Goal: Task Accomplishment & Management: Manage account settings

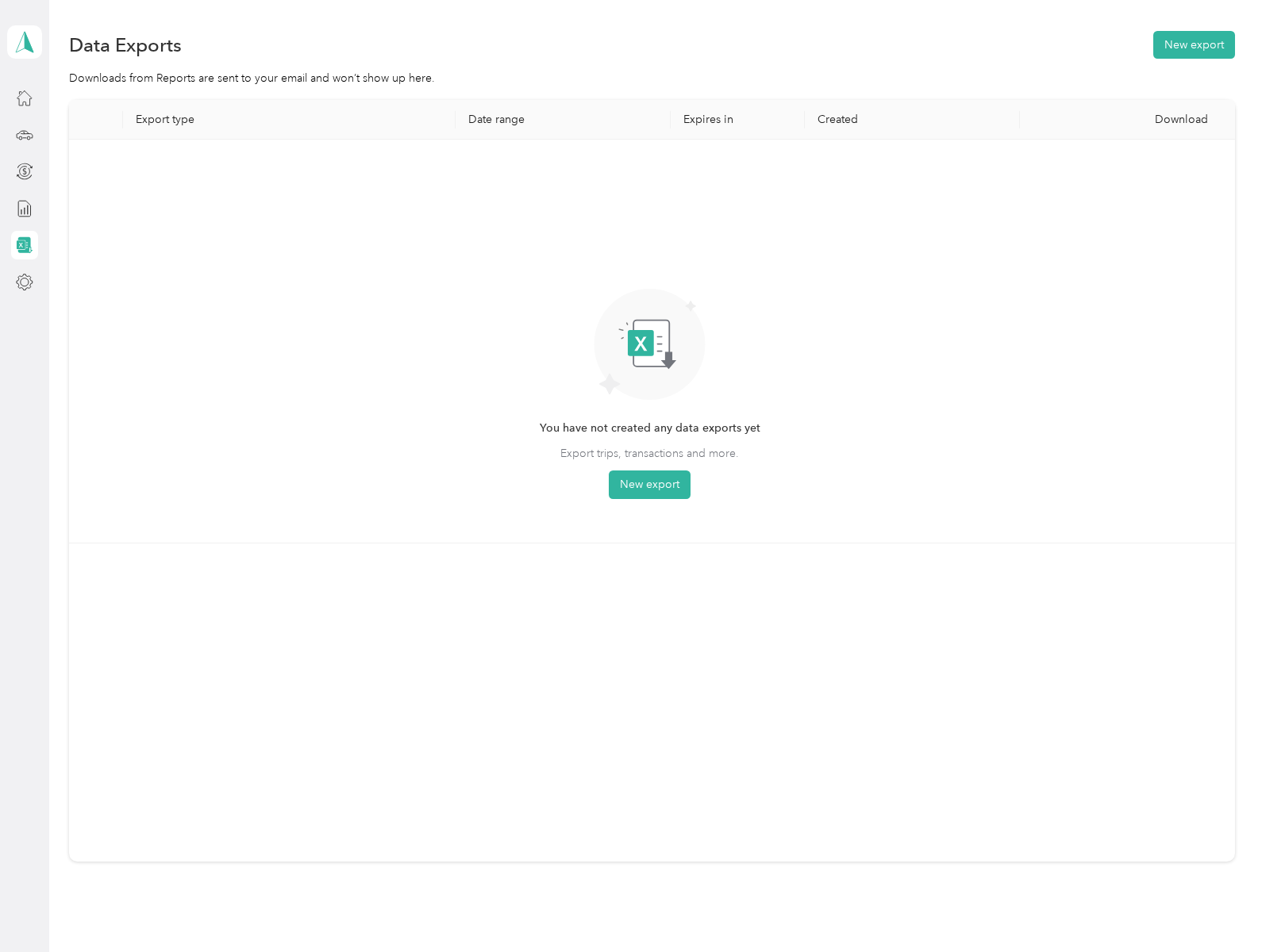
click at [631, 476] on button "New export" at bounding box center [649, 485] width 82 height 29
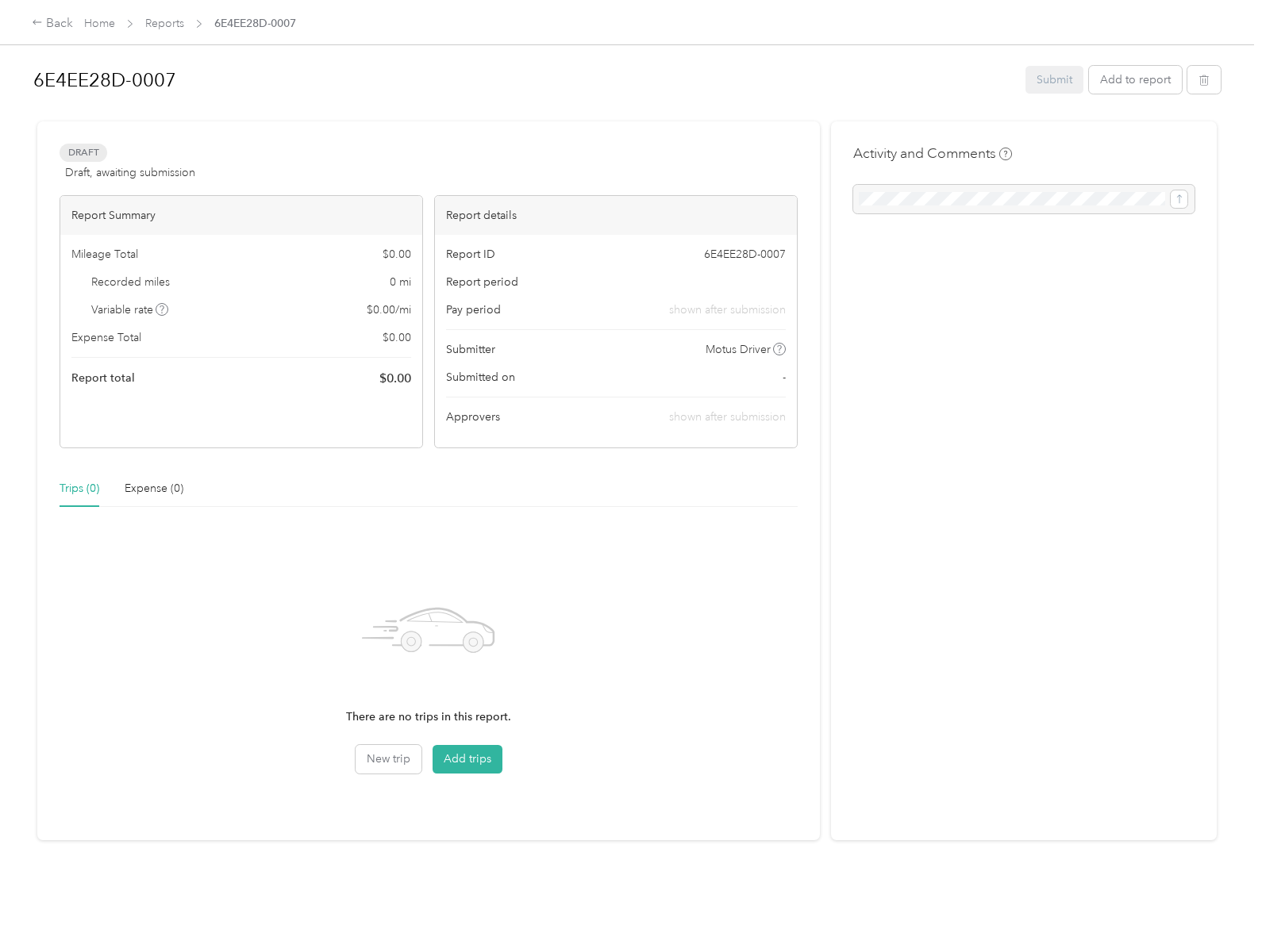
click at [255, 23] on span "6E4EE28D-0007" at bounding box center [255, 23] width 82 height 17
click at [83, 152] on span "Draft" at bounding box center [83, 152] width 48 height 18
click at [105, 254] on span "Mileage Total" at bounding box center [105, 254] width 67 height 17
click at [392, 378] on span "$ 0.00" at bounding box center [395, 378] width 32 height 19
click at [469, 254] on span "Report ID" at bounding box center [471, 254] width 49 height 17
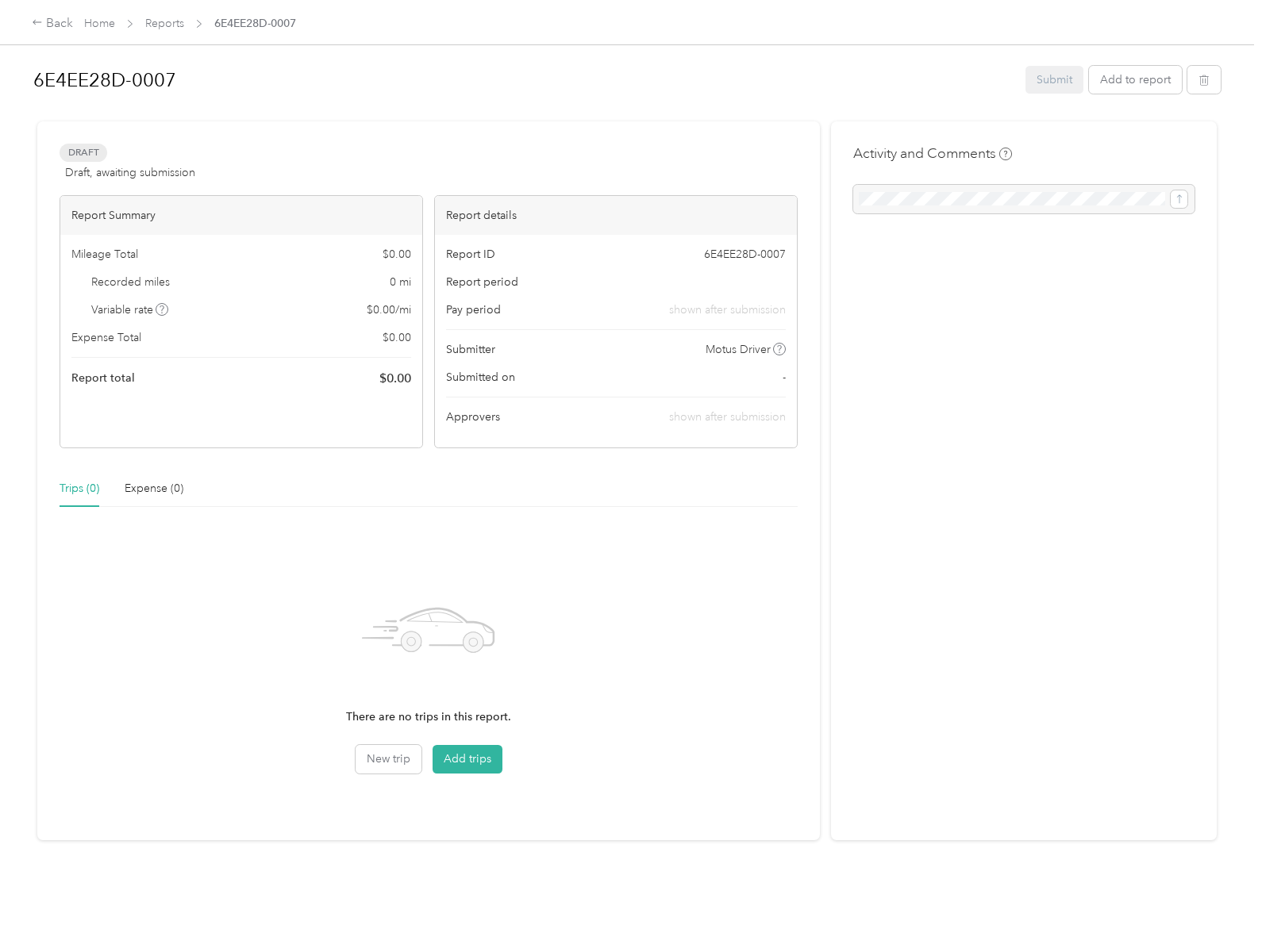
click at [735, 349] on span "Motus Driver" at bounding box center [738, 349] width 65 height 17
click at [79, 488] on div "Trips (0)" at bounding box center [79, 489] width 40 height 17
click at [465, 759] on button "Add trips" at bounding box center [467, 759] width 70 height 29
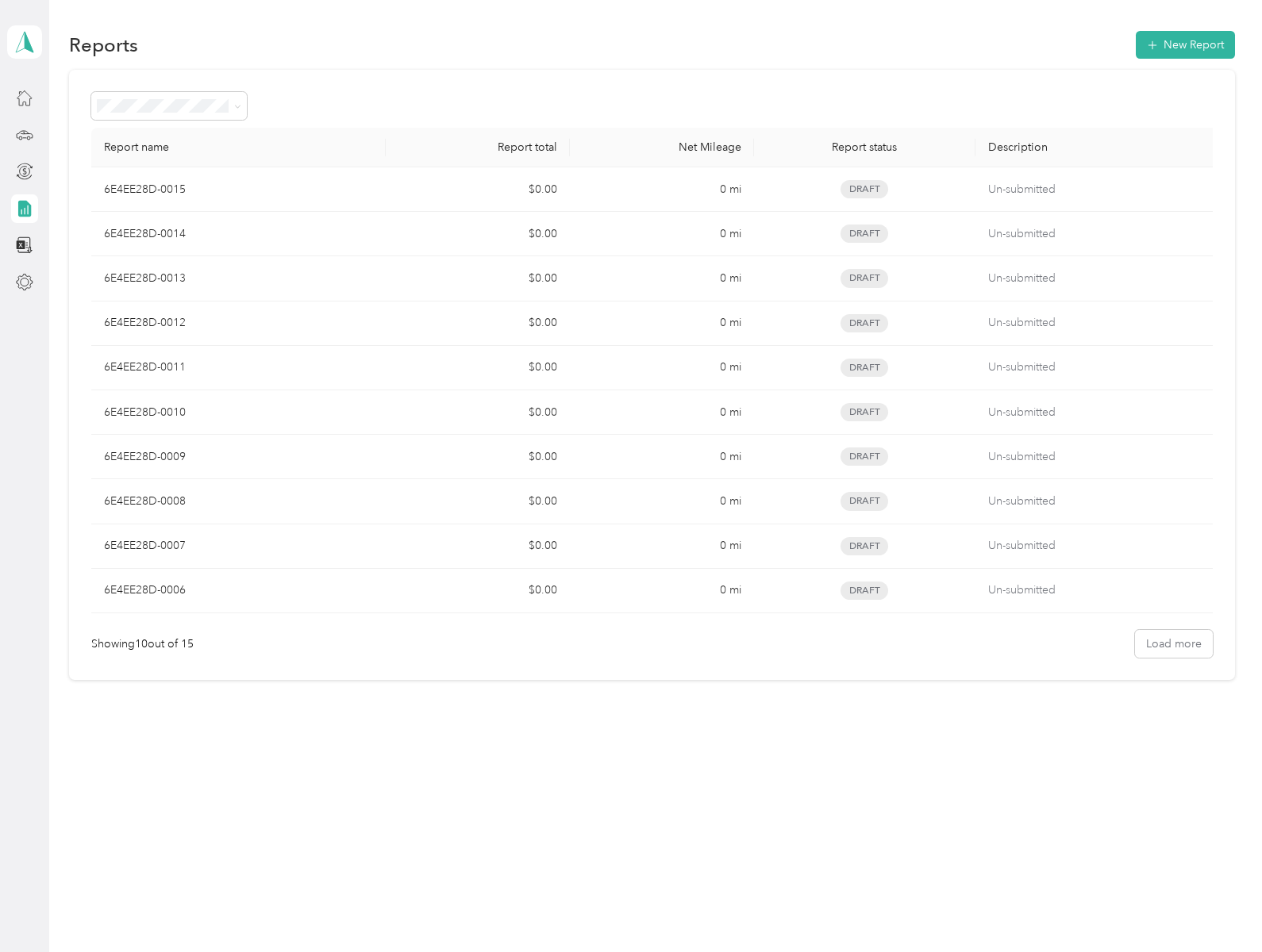
click at [25, 41] on polygon at bounding box center [29, 41] width 9 height 21
click at [656, 234] on td "0 mi" at bounding box center [662, 234] width 184 height 44
click at [25, 41] on polygon at bounding box center [29, 41] width 9 height 21
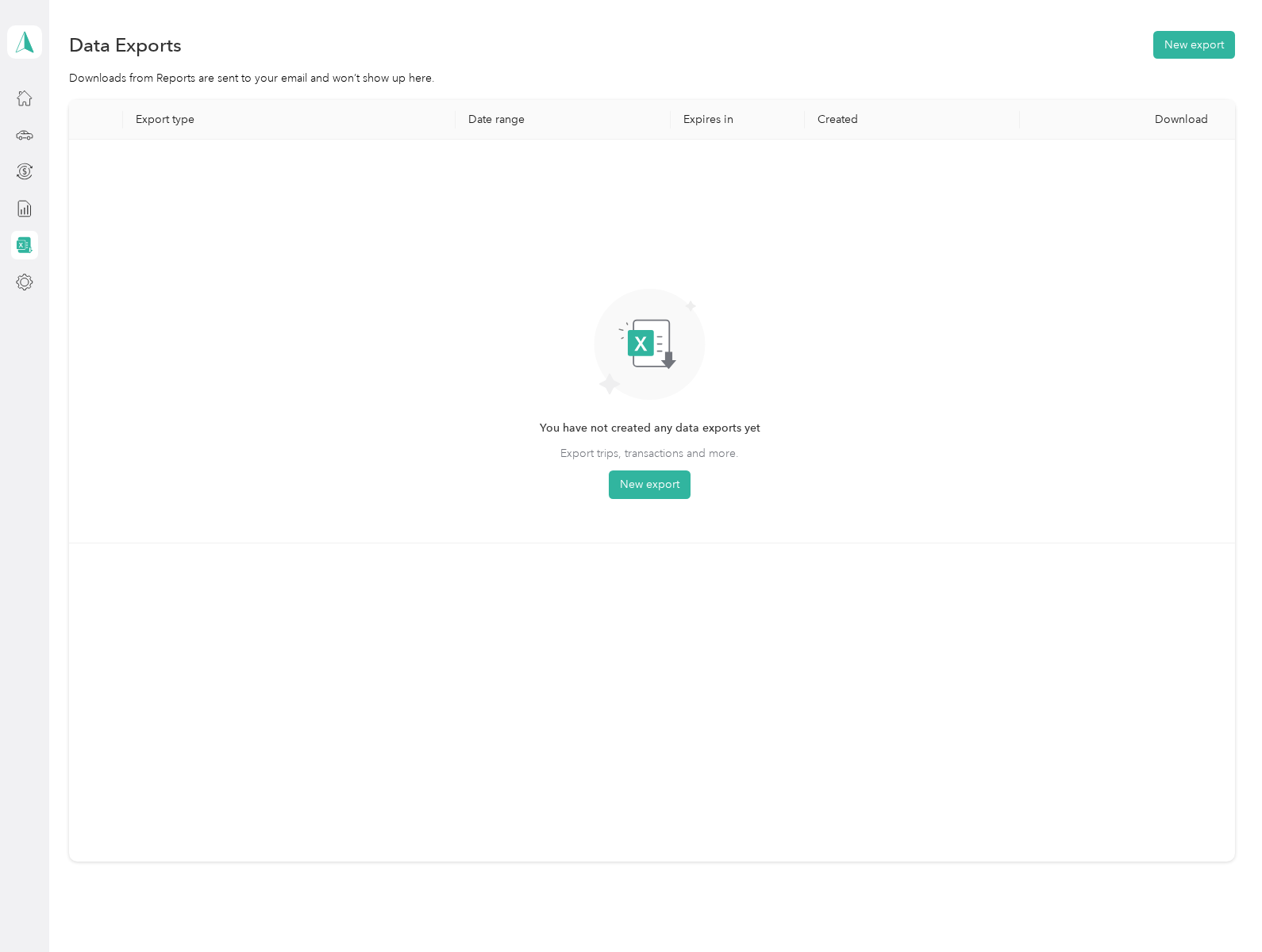
click at [631, 476] on button "New export" at bounding box center [649, 485] width 82 height 29
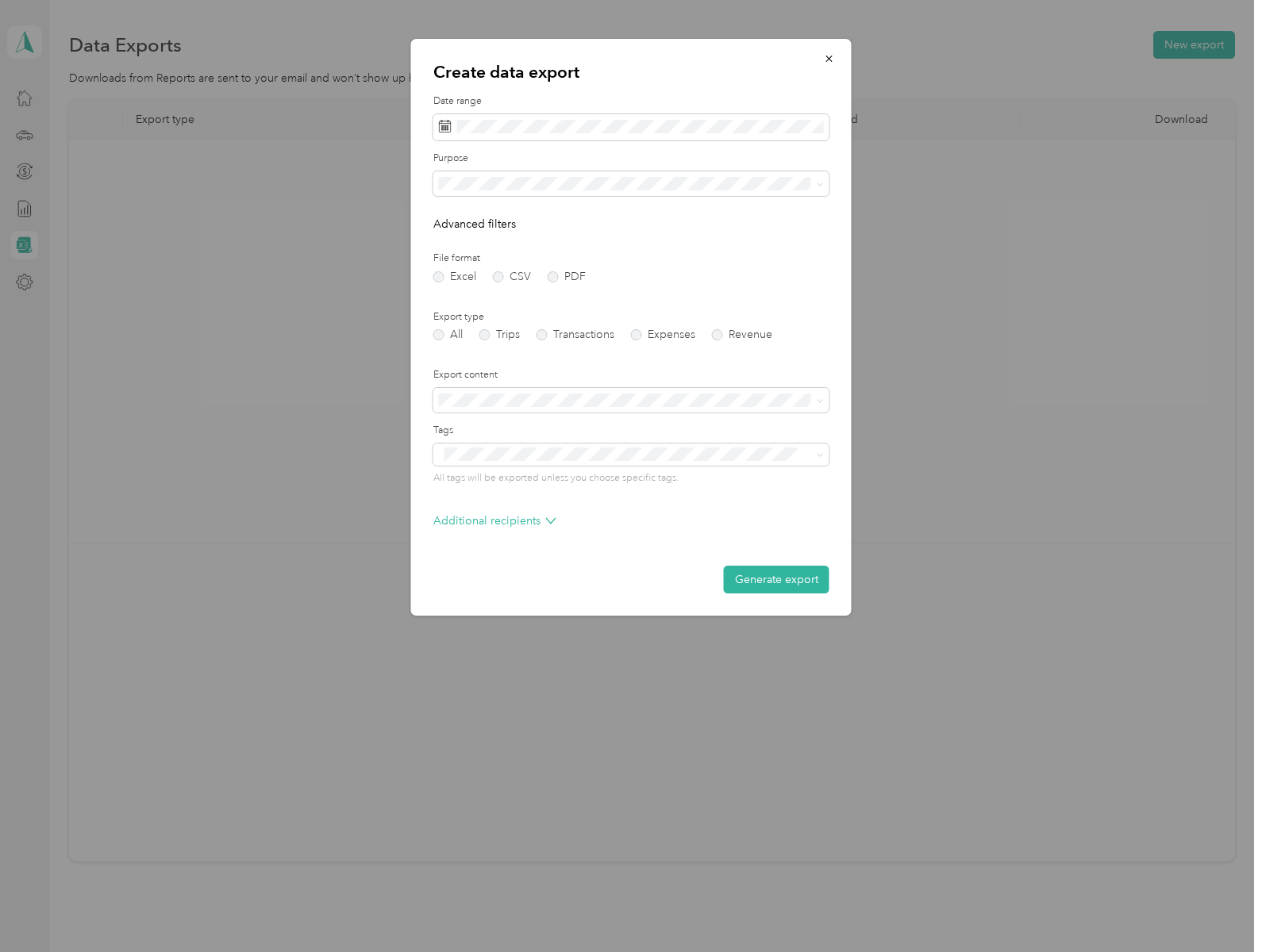
click at [776, 579] on button "Generate export" at bounding box center [776, 579] width 106 height 28
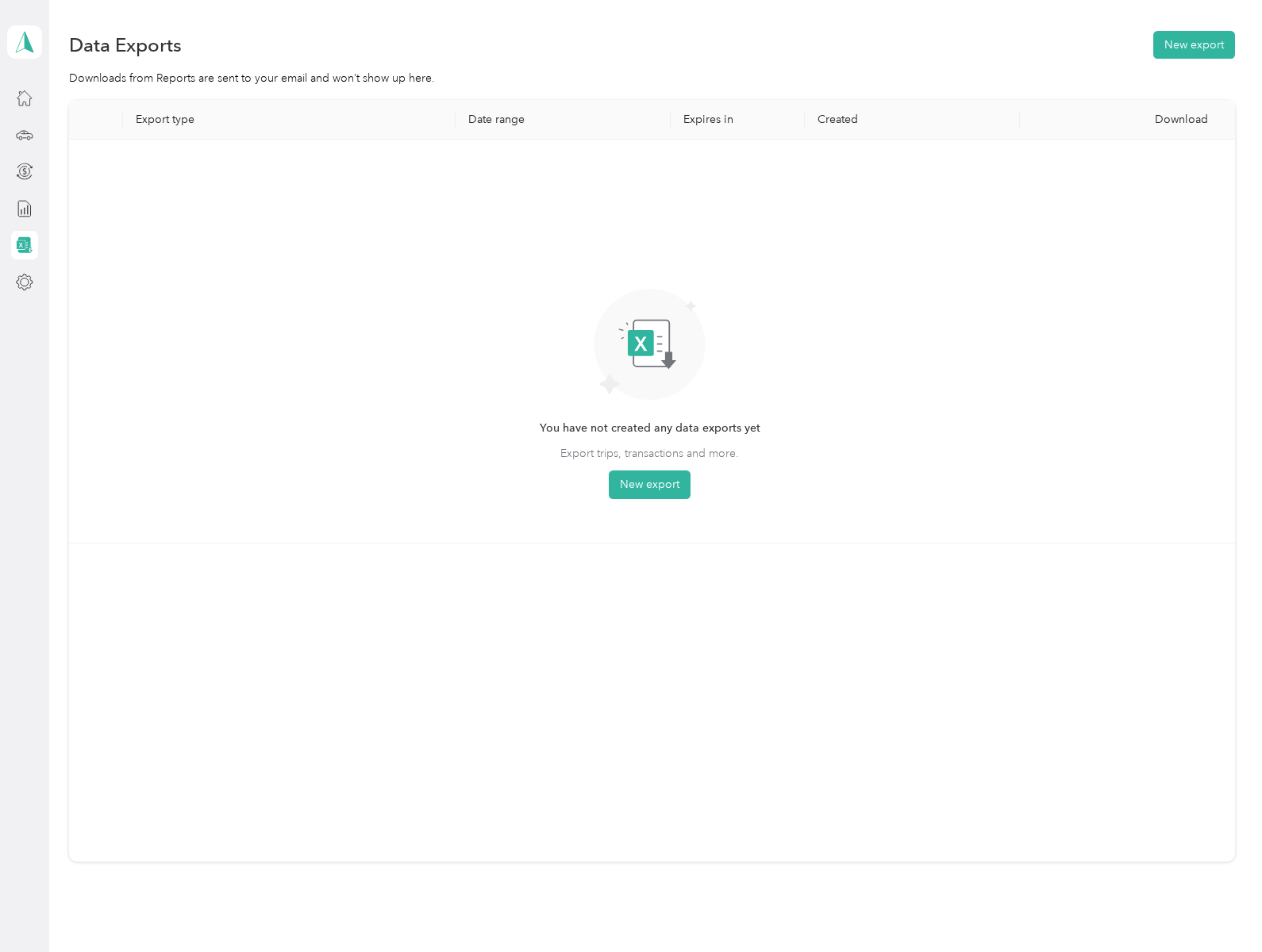
click at [631, 476] on button "New export" at bounding box center [649, 485] width 82 height 29
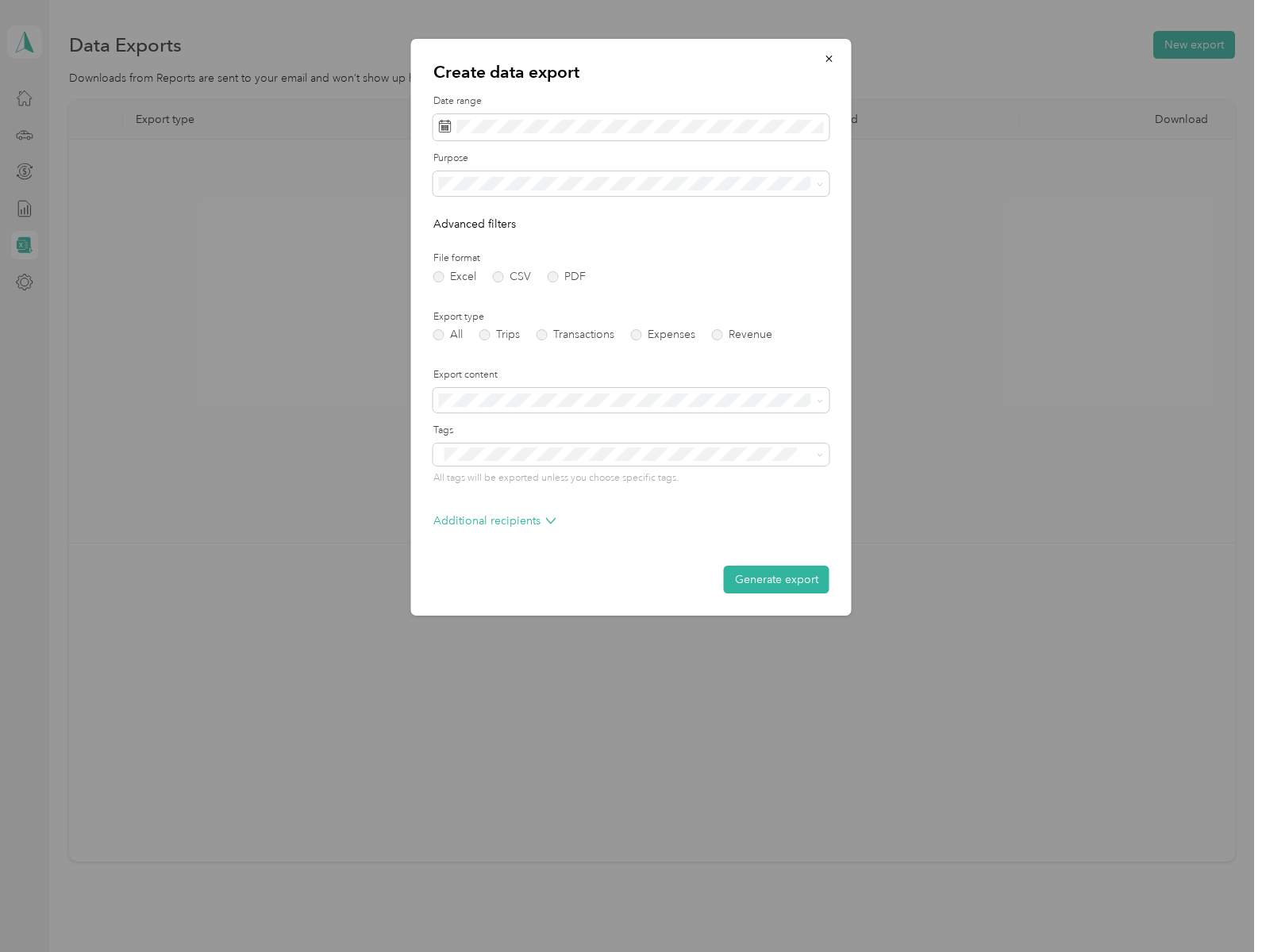
click at [776, 579] on button "Generate export" at bounding box center [776, 579] width 106 height 28
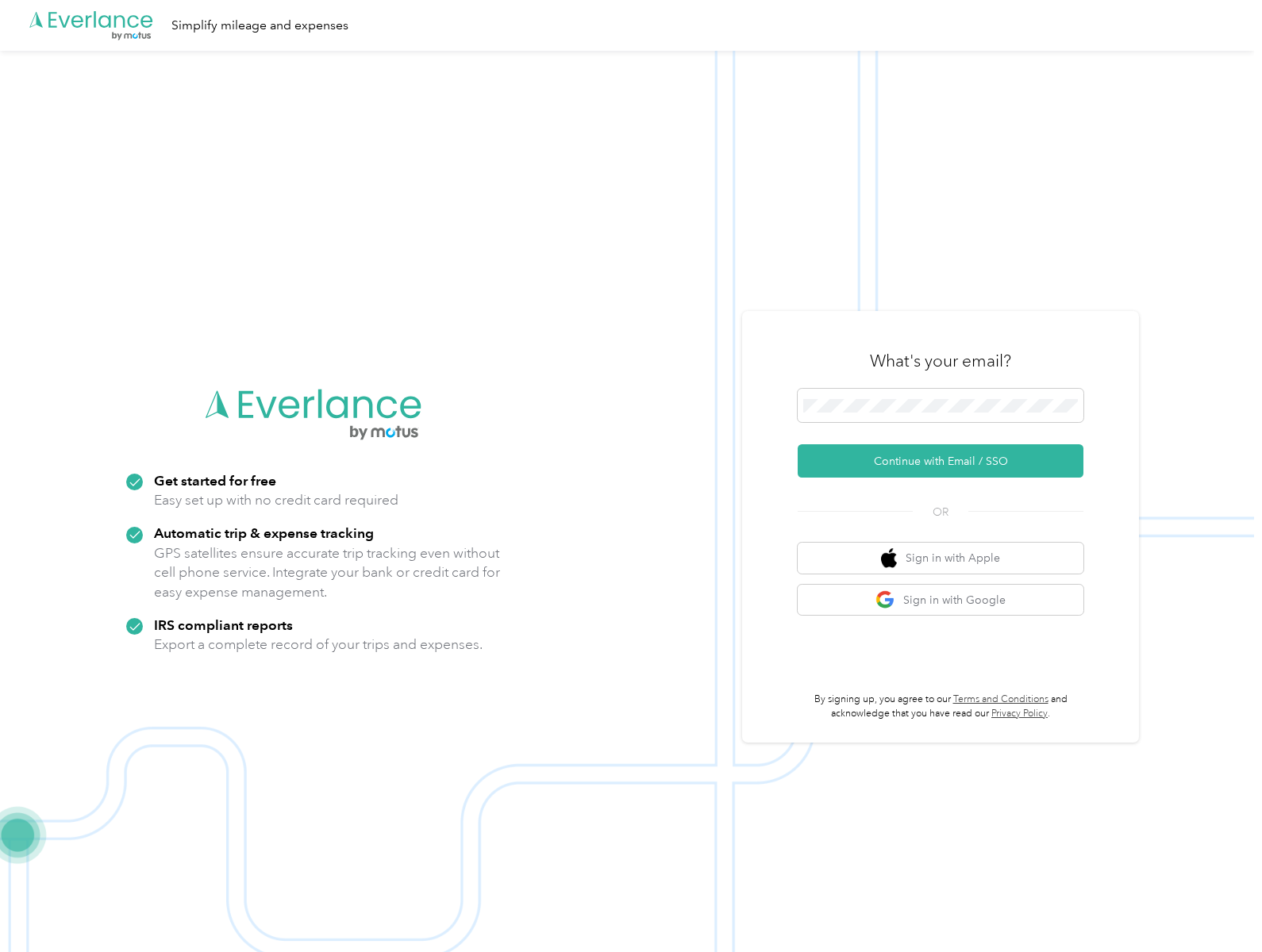
click at [631, 476] on img at bounding box center [627, 527] width 1254 height 952
click at [946, 461] on button "Continue with Email / SSO" at bounding box center [941, 461] width 286 height 33
click at [631, 476] on img at bounding box center [627, 527] width 1254 height 952
